Goal: Information Seeking & Learning: Learn about a topic

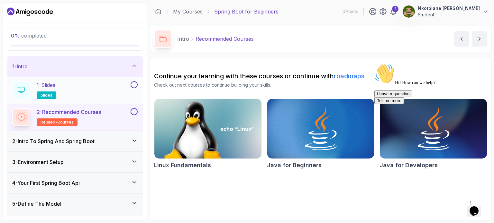
click at [43, 84] on p "1 - Slides" at bounding box center [46, 85] width 19 height 8
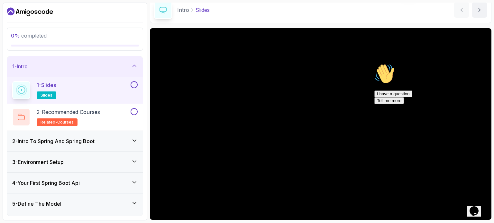
scroll to position [64, 0]
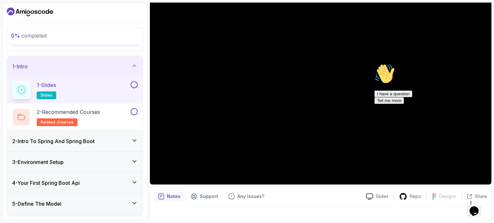
click at [69, 140] on h3 "2 - Intro To Spring And Spring Boot" at bounding box center [53, 142] width 82 height 8
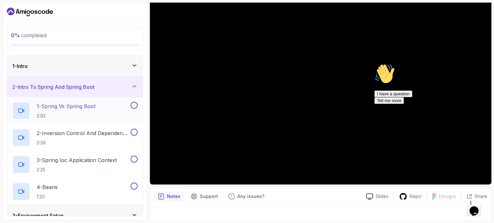
click at [68, 107] on p "1 - Spring Vs Spring Boot" at bounding box center [66, 107] width 59 height 8
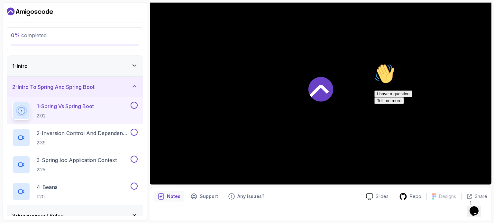
click at [68, 107] on p "1 - Spring Vs Spring Boot" at bounding box center [65, 107] width 57 height 8
click at [12, 102] on button "1 - Spring Vs Spring Boot 2:02" at bounding box center [74, 111] width 125 height 18
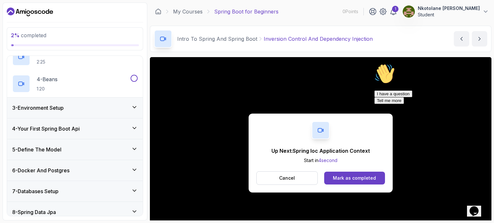
scroll to position [12, 0]
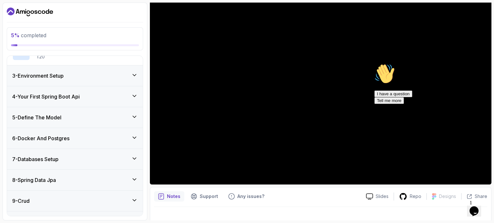
scroll to position [152, 0]
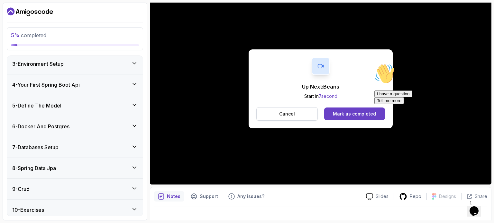
click at [293, 113] on p "Cancel" at bounding box center [287, 114] width 16 height 6
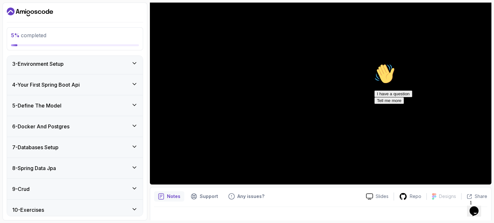
scroll to position [73, 0]
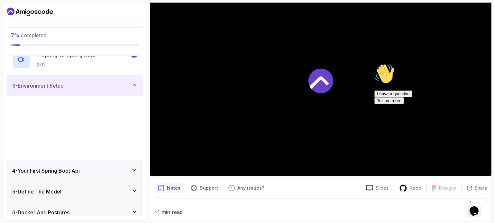
scroll to position [44, 0]
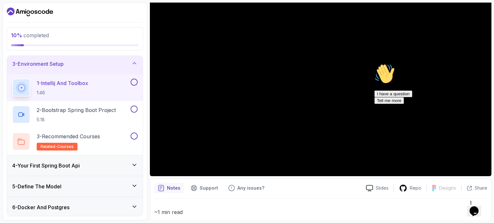
click at [416, 215] on p "~1 min read" at bounding box center [320, 212] width 333 height 9
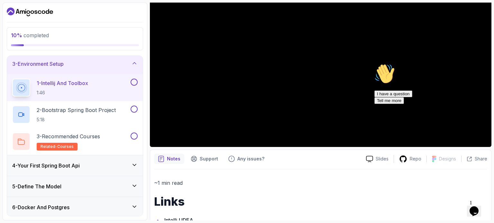
scroll to position [133, 0]
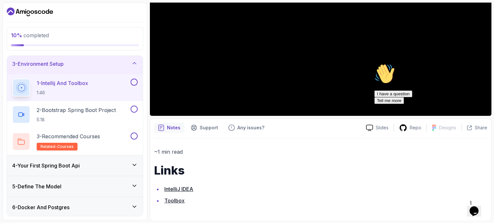
click at [175, 200] on link "Toolbox" at bounding box center [174, 201] width 20 height 6
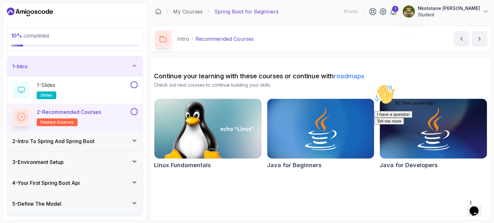
click at [108, 139] on div "2 - Intro To Spring And Spring Boot" at bounding box center [74, 142] width 125 height 8
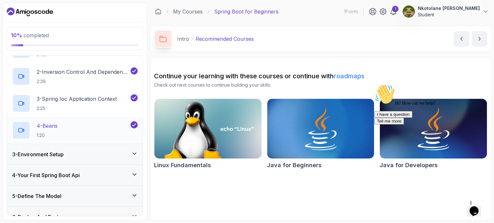
scroll to position [64, 0]
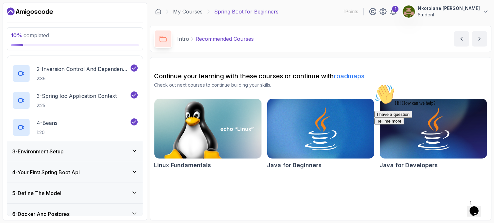
click at [93, 152] on div "3 - Environment Setup" at bounding box center [74, 152] width 125 height 8
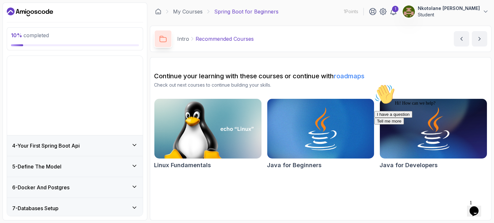
scroll to position [49, 0]
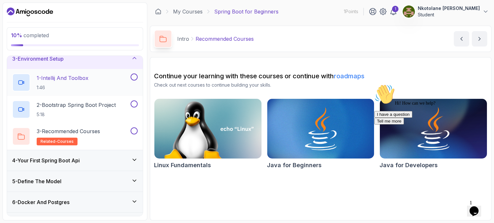
click at [61, 80] on p "1 - Intellij And Toolbox" at bounding box center [63, 78] width 52 height 8
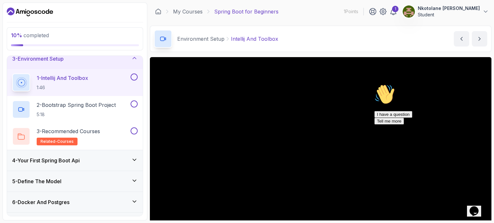
click at [407, 42] on div "Environment Setup Intellij And Toolbox Intellij And Toolbox by [PERSON_NAME]" at bounding box center [320, 39] width 341 height 26
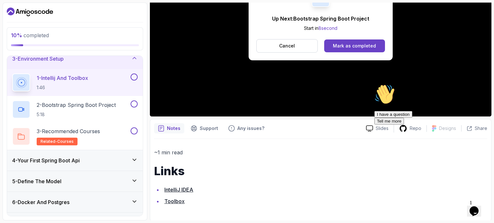
scroll to position [133, 0]
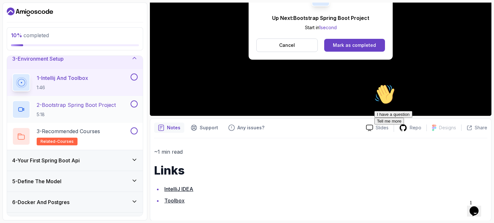
scroll to position [73, 0]
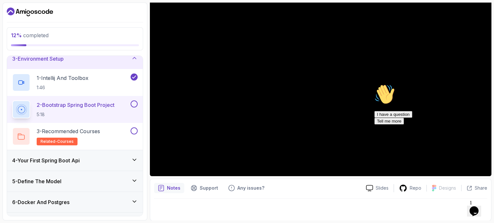
click at [409, 206] on div at bounding box center [320, 208] width 333 height 18
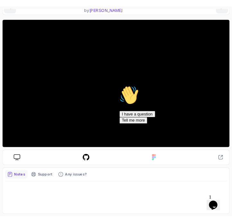
scroll to position [67, 0]
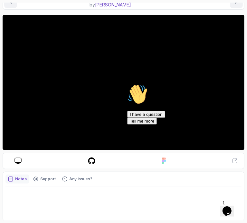
click at [173, 87] on div "Hi! How can we help? I have a question Tell me more" at bounding box center [185, 104] width 116 height 40
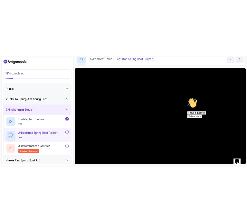
scroll to position [64, 0]
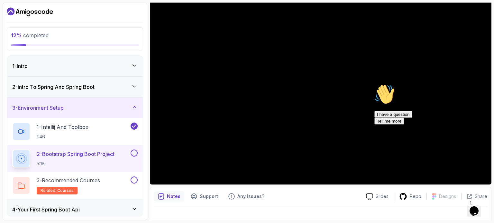
click at [409, 86] on div "Hi! How can we help? I have a question Tell me more" at bounding box center [432, 104] width 116 height 40
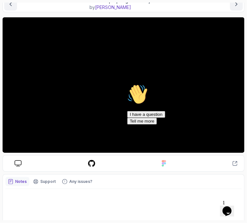
click at [127, 84] on icon "Chat attention grabber" at bounding box center [127, 84] width 0 height 0
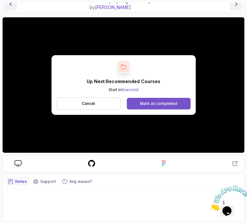
click at [141, 101] on div "Mark as completed" at bounding box center [158, 103] width 37 height 5
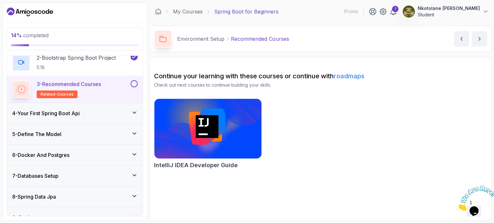
click at [76, 116] on h3 "4 - Your First Spring Boot Api" at bounding box center [45, 114] width 67 height 8
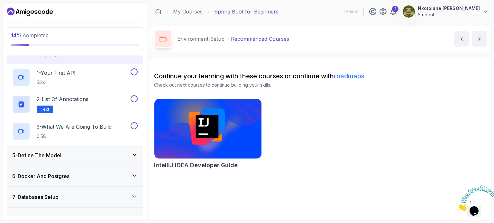
scroll to position [73, 0]
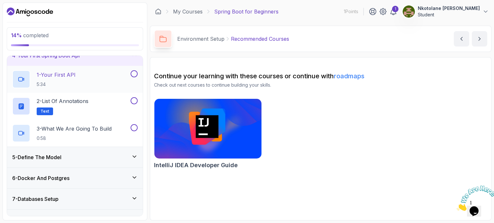
click at [57, 74] on p "1 - Your First API" at bounding box center [56, 75] width 39 height 8
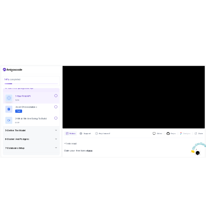
scroll to position [64, 0]
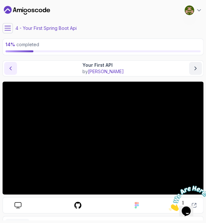
click at [12, 66] on icon "previous content" at bounding box center [10, 68] width 6 height 6
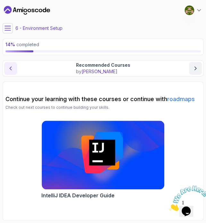
click at [12, 69] on icon "previous content" at bounding box center [10, 68] width 6 height 6
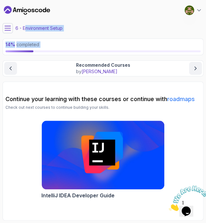
drag, startPoint x: 43, startPoint y: -10, endPoint x: 49, endPoint y: -27, distance: 18.0
click at [49, 0] on html "14 % completed 1 - Intro 2 - Intro To Spring And Spring Boot 3 - Environment Se…" at bounding box center [103, 111] width 206 height 223
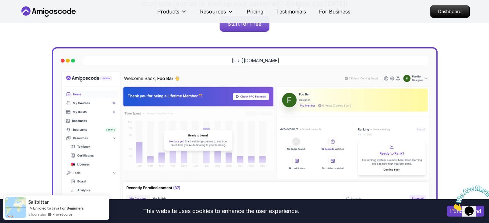
scroll to position [96, 0]
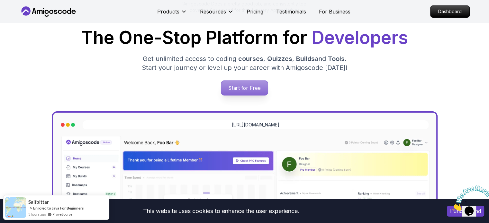
click at [252, 83] on p "Start for Free" at bounding box center [244, 88] width 47 height 15
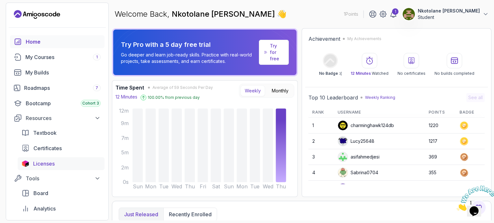
click at [52, 162] on span "Licenses" at bounding box center [44, 164] width 22 height 8
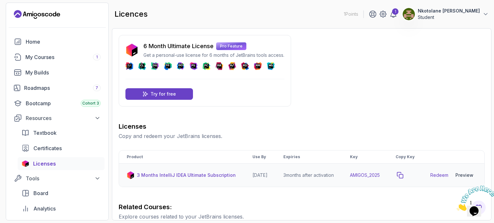
click at [403, 179] on icon "copy-button" at bounding box center [400, 175] width 6 height 6
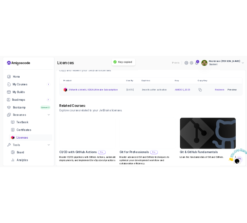
scroll to position [96, 0]
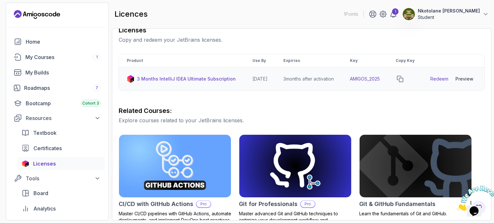
click at [441, 82] on link "Redeem" at bounding box center [439, 79] width 18 height 6
click at [403, 82] on icon "copy-button" at bounding box center [400, 79] width 6 height 6
